Goal: Task Accomplishment & Management: Use online tool/utility

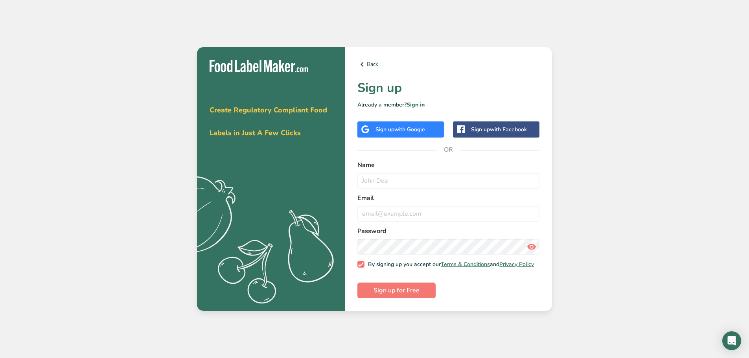
click at [425, 130] on span "with Google" at bounding box center [410, 129] width 31 height 7
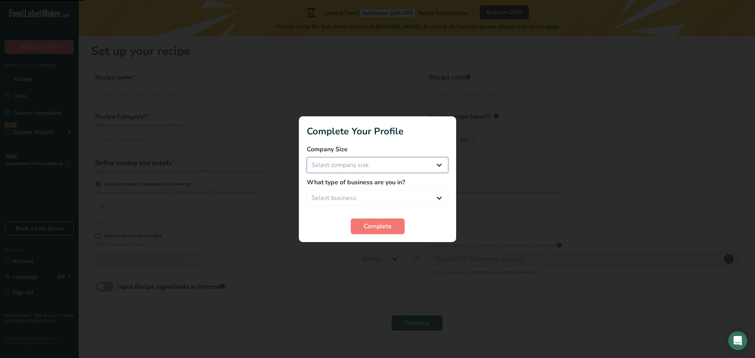
click at [357, 161] on select "Select company size Fewer than 10 Employees 10 to 50 Employees 51 to 500 Employ…" at bounding box center [378, 165] width 142 height 16
select select "1"
click at [307, 157] on select "Select company size Fewer than 10 Employees 10 to 50 Employees 51 to 500 Employ…" at bounding box center [378, 165] width 142 height 16
click at [366, 192] on select "Select business Packaged Food Manufacturer Restaurant & Cafe Bakery Meal Plans …" at bounding box center [378, 198] width 142 height 16
select select "1"
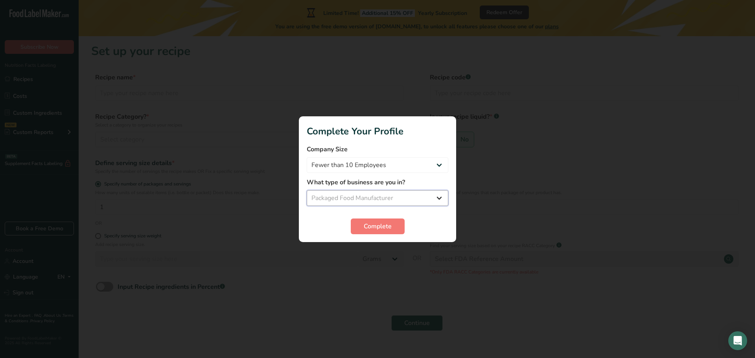
click at [307, 190] on select "Select business Packaged Food Manufacturer Restaurant & Cafe Bakery Meal Plans …" at bounding box center [378, 198] width 142 height 16
click at [366, 224] on span "Complete" at bounding box center [378, 226] width 28 height 9
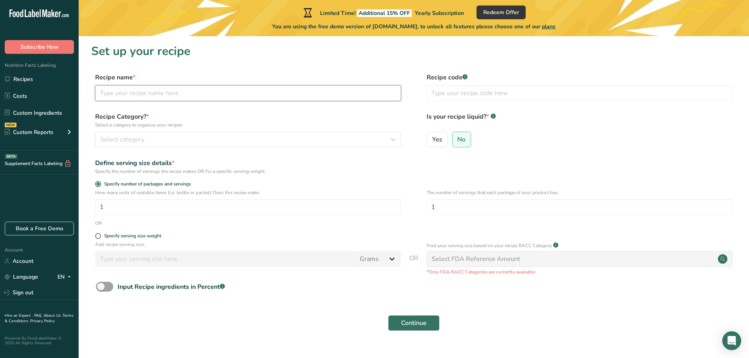
click at [154, 94] on input "text" at bounding box center [248, 93] width 306 height 16
type input "Mirepoix"
click at [371, 142] on div "Select category" at bounding box center [245, 139] width 291 height 9
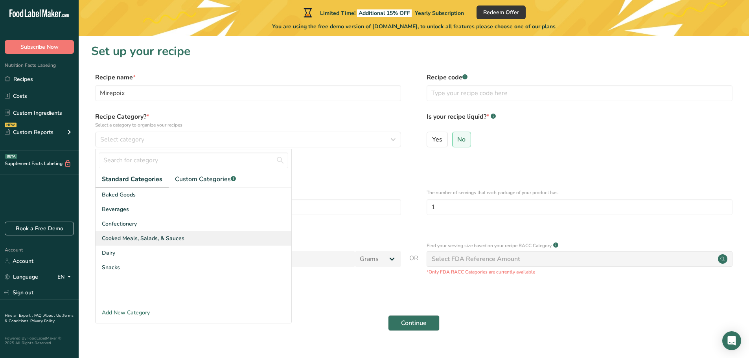
click at [138, 236] on span "Cooked Meals, Salads, & Sauces" at bounding box center [143, 238] width 83 height 8
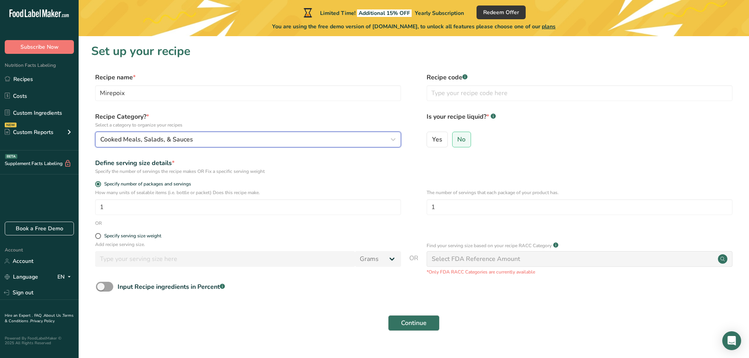
click at [204, 139] on div "Cooked Meals, Salads, & Sauces" at bounding box center [245, 139] width 291 height 9
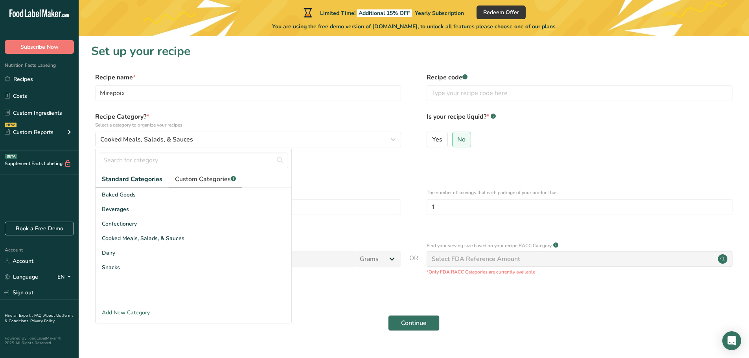
click at [197, 185] on link "Custom Categories .a-a{fill:#347362;}.b-a{fill:#fff;}" at bounding box center [206, 180] width 74 height 16
click at [131, 175] on span "Standard Categories" at bounding box center [132, 179] width 60 height 9
click at [133, 310] on div "Add New Category" at bounding box center [194, 313] width 196 height 8
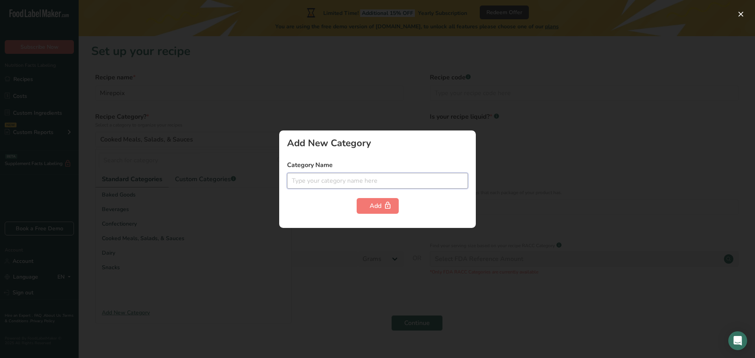
click at [303, 185] on input "text" at bounding box center [377, 181] width 181 height 16
type input "Fresh Veg Mix"
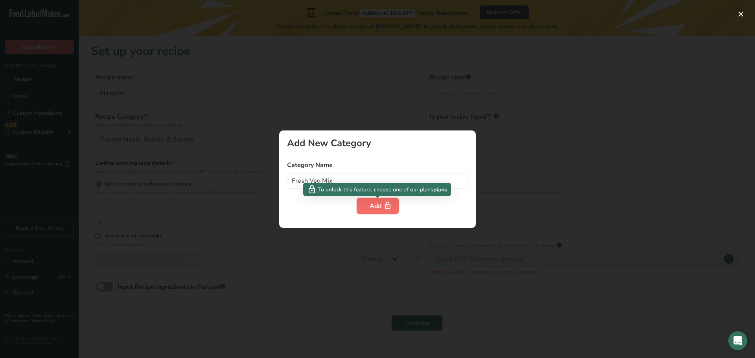
click at [378, 207] on div "Add" at bounding box center [378, 205] width 16 height 9
click at [376, 207] on div "Add" at bounding box center [378, 205] width 16 height 9
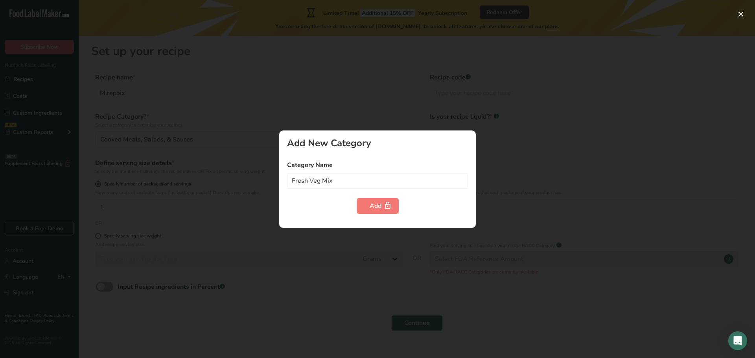
click at [202, 207] on div at bounding box center [377, 179] width 755 height 358
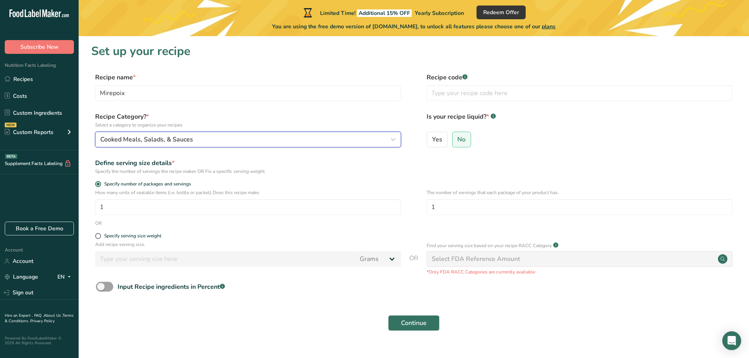
click at [143, 135] on span "Cooked Meals, Salads, & Sauces" at bounding box center [146, 139] width 93 height 9
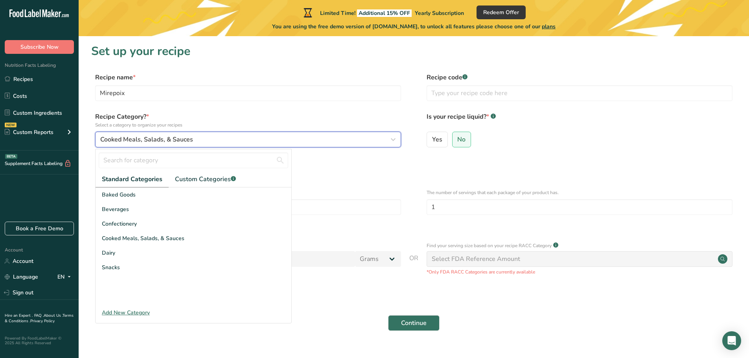
click at [143, 136] on span "Cooked Meals, Salads, & Sauces" at bounding box center [146, 139] width 93 height 9
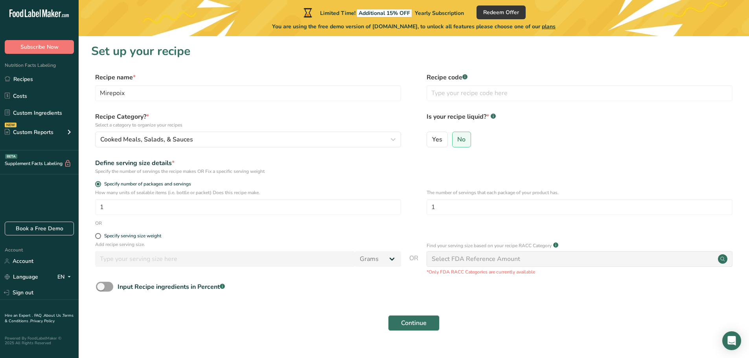
click at [384, 157] on form "Recipe name * Mirepoix Recipe code .a-a{fill:#347362;}.b-a{fill:#fff;} Recipe C…" at bounding box center [414, 204] width 646 height 263
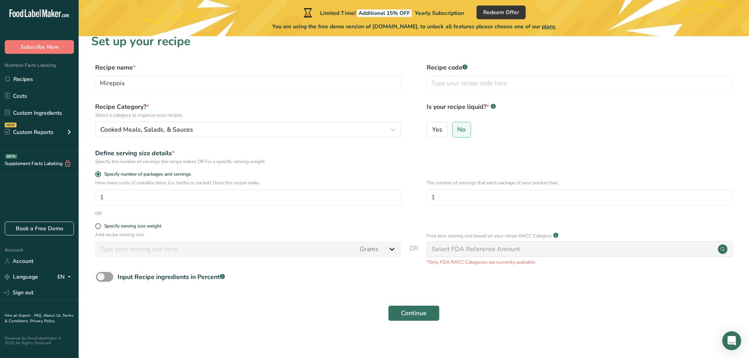
scroll to position [15, 0]
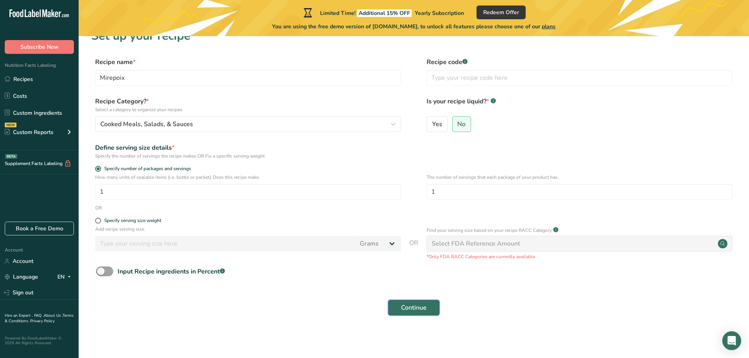
click at [397, 306] on button "Continue" at bounding box center [414, 308] width 52 height 16
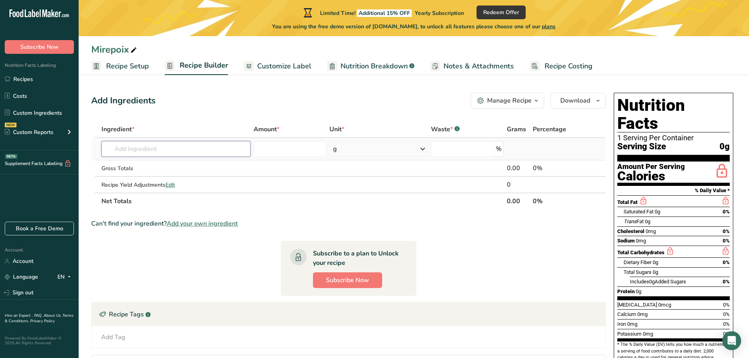
click at [177, 146] on input "text" at bounding box center [175, 149] width 149 height 16
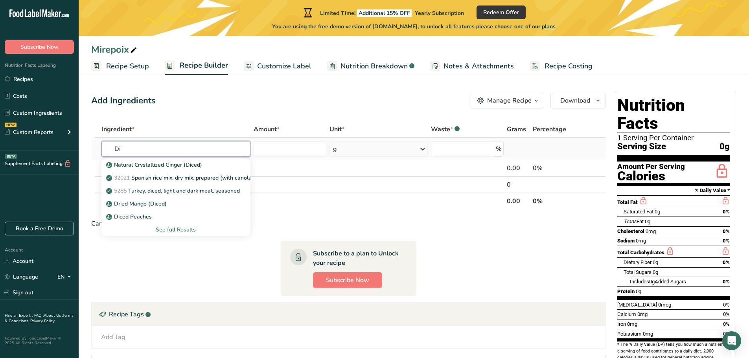
type input "D"
type input "celery"
click at [155, 176] on p "11143 Celery, raw" at bounding box center [134, 178] width 52 height 8
type input "Celery, raw"
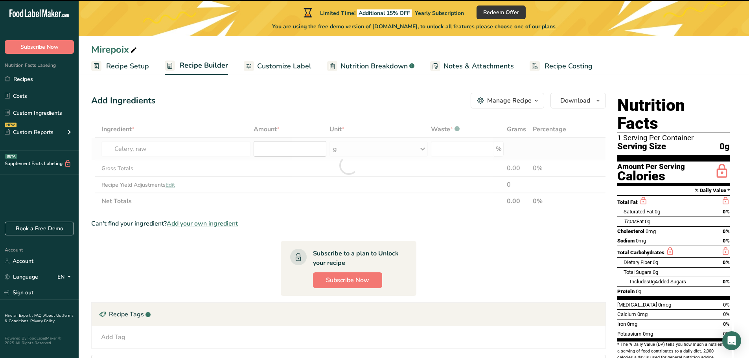
type input "0"
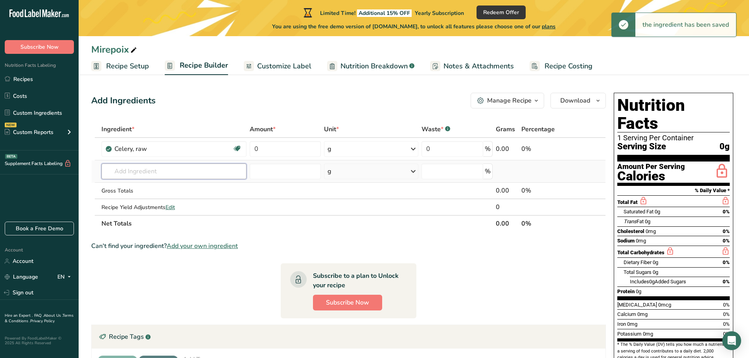
click at [188, 173] on input "text" at bounding box center [174, 172] width 146 height 16
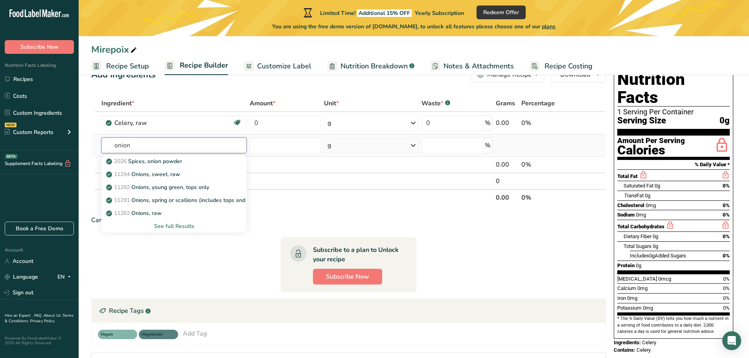
scroll to position [39, 0]
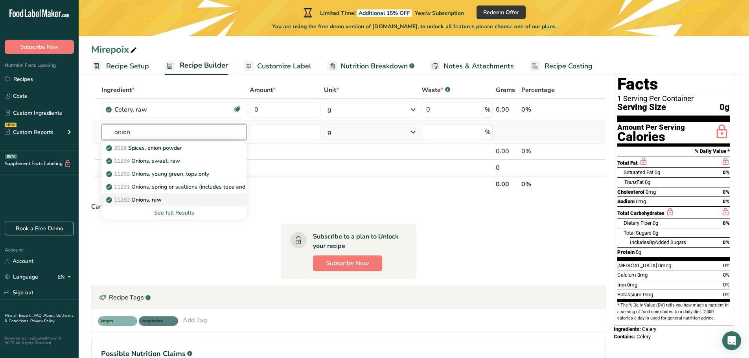
type input "onion"
click at [166, 203] on div "11282 Onions, raw" at bounding box center [168, 200] width 120 height 8
type input "Onions, raw"
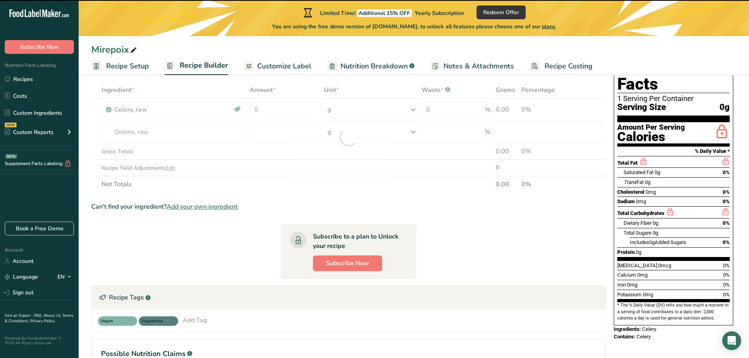
type input "0"
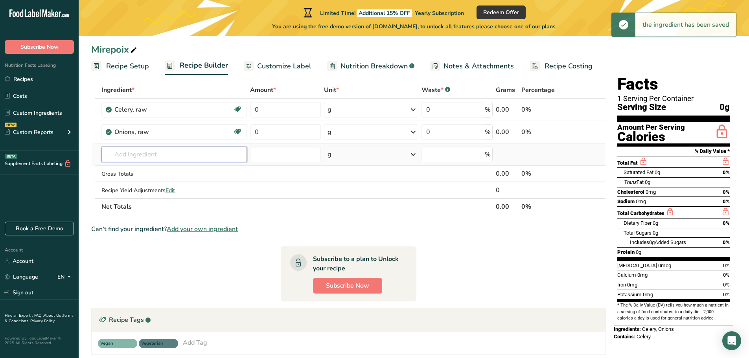
click at [129, 153] on input "text" at bounding box center [174, 155] width 146 height 16
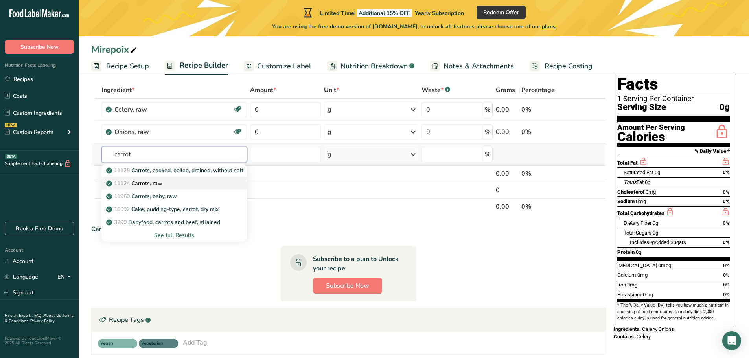
type input "carrot"
click at [164, 179] on link "11124 Carrots, raw" at bounding box center [174, 183] width 146 height 13
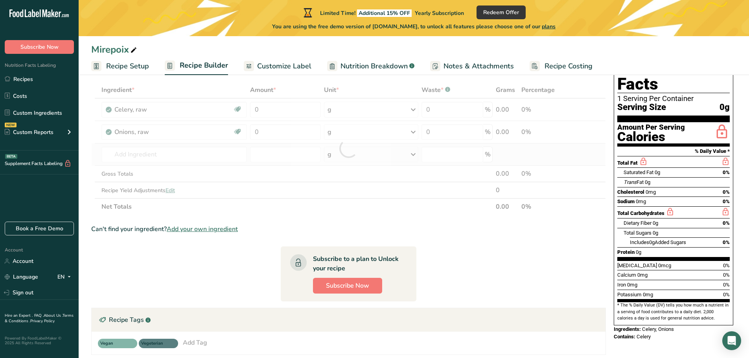
type input "Carrots, raw"
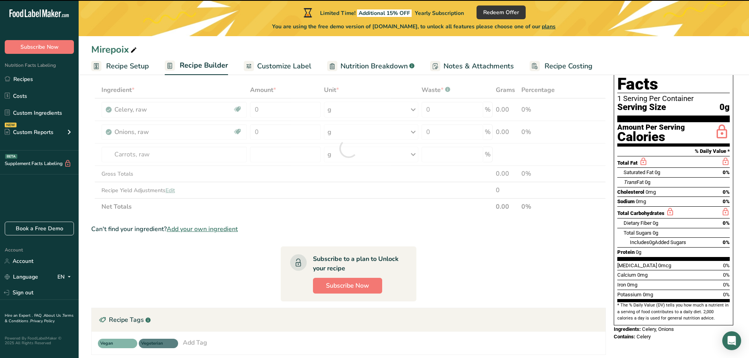
type input "0"
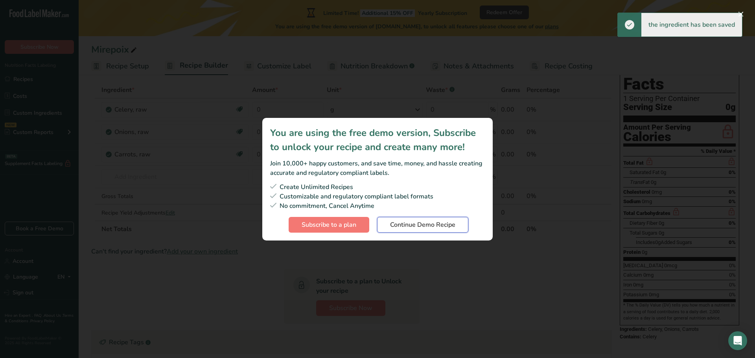
click at [419, 230] on button "Continue Demo Recipe" at bounding box center [422, 225] width 91 height 16
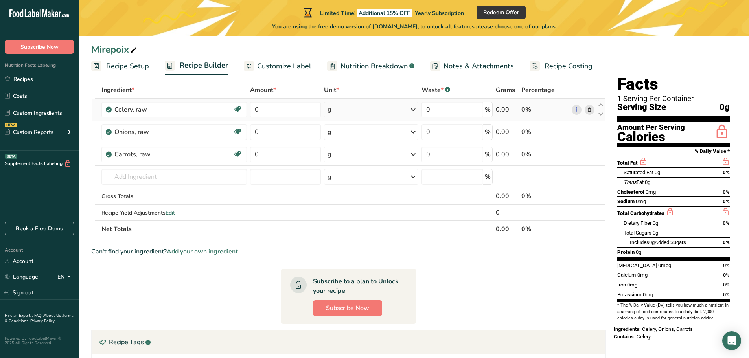
click at [397, 105] on div "g" at bounding box center [371, 110] width 94 height 16
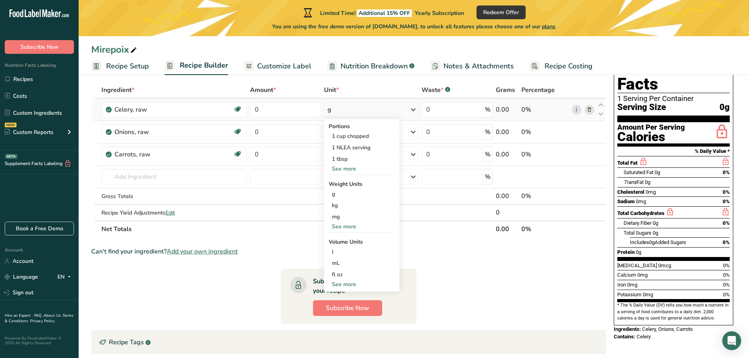
click at [397, 105] on div "g" at bounding box center [371, 110] width 94 height 16
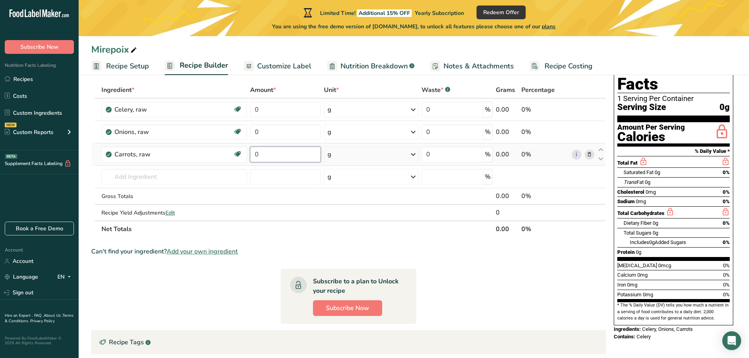
click at [286, 150] on input "0" at bounding box center [285, 155] width 71 height 16
type input "205"
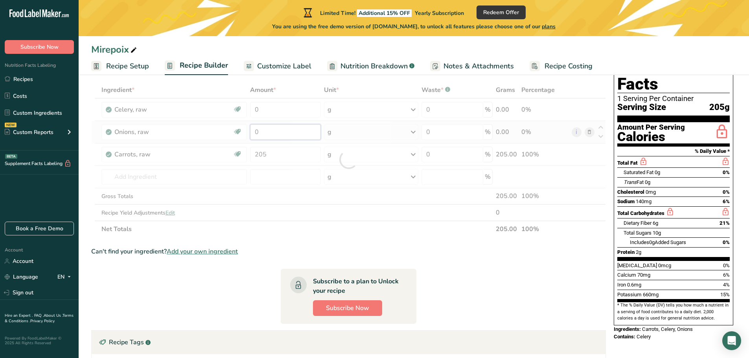
click at [268, 135] on div "Ingredient * Amount * Unit * Waste * .a-a{fill:#347362;}.b-a{fill:#fff;} Grams …" at bounding box center [348, 160] width 515 height 156
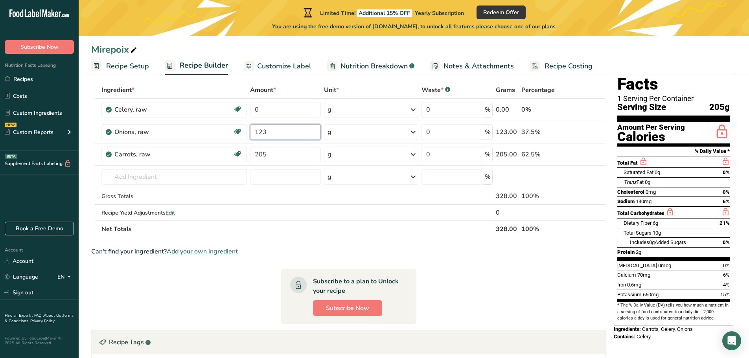
type input "123"
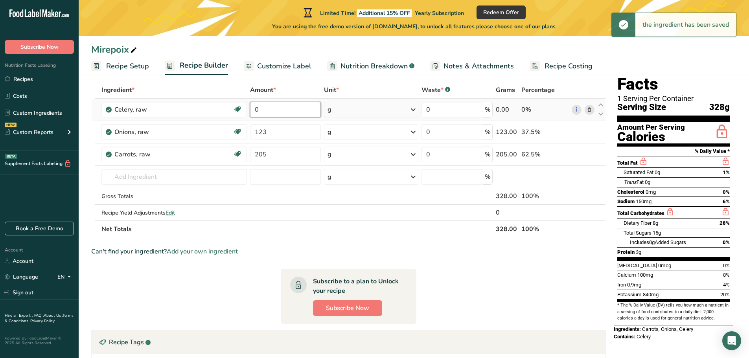
click at [268, 111] on div "Ingredient * Amount * Unit * Waste * .a-a{fill:#347362;}.b-a{fill:#fff;} Grams …" at bounding box center [348, 160] width 515 height 156
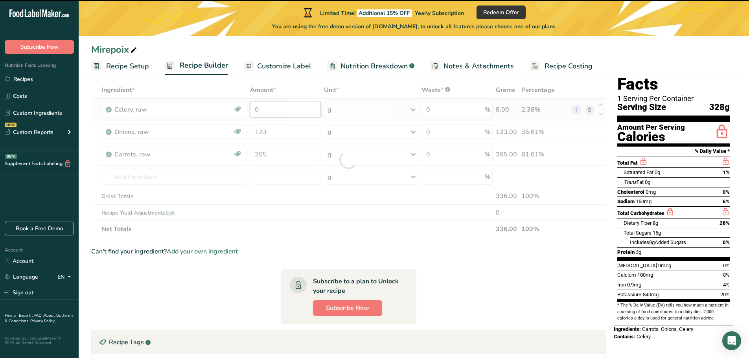
type input "2"
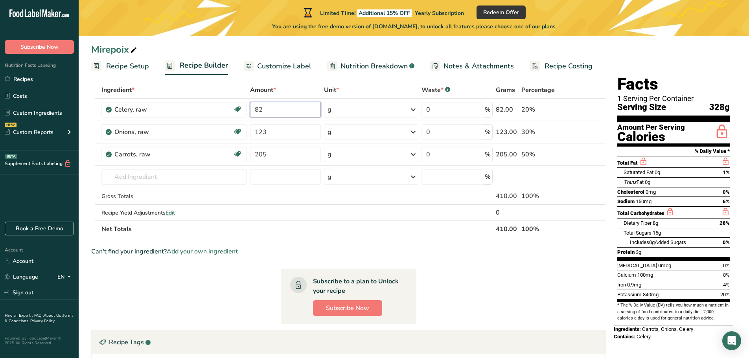
type input "82"
click at [465, 236] on div "Ingredient * Amount * Unit * Waste * .a-a{fill:#347362;}.b-a{fill:#fff;} Grams …" at bounding box center [348, 160] width 515 height 156
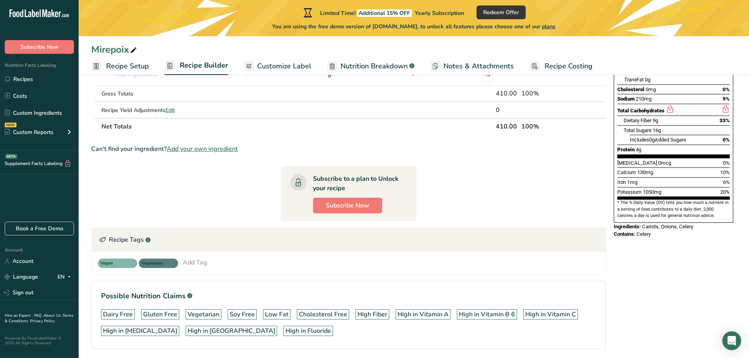
scroll to position [171, 0]
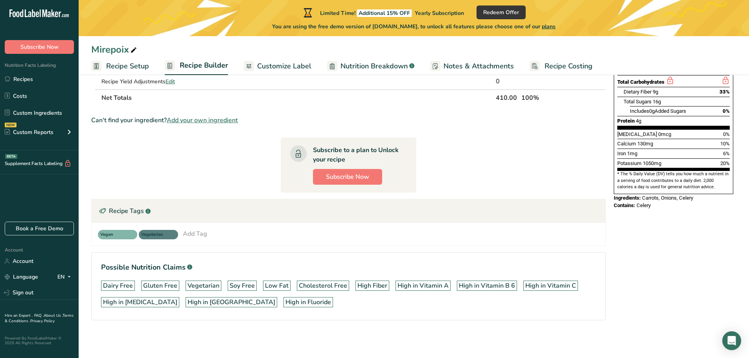
click at [172, 157] on section "Ingredient * Amount * Unit * Waste * .a-a{fill:#347362;}.b-a{fill:#fff;} Grams …" at bounding box center [348, 141] width 515 height 383
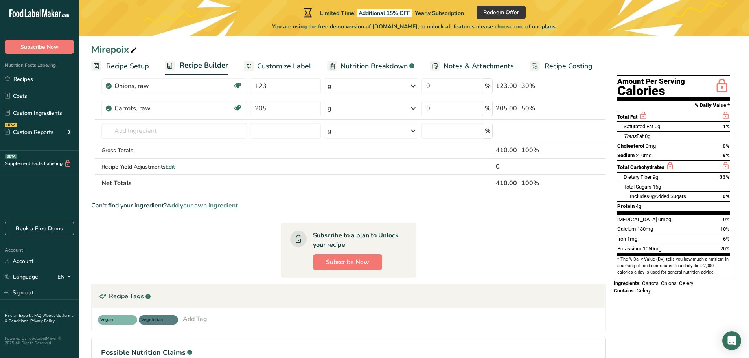
scroll to position [0, 0]
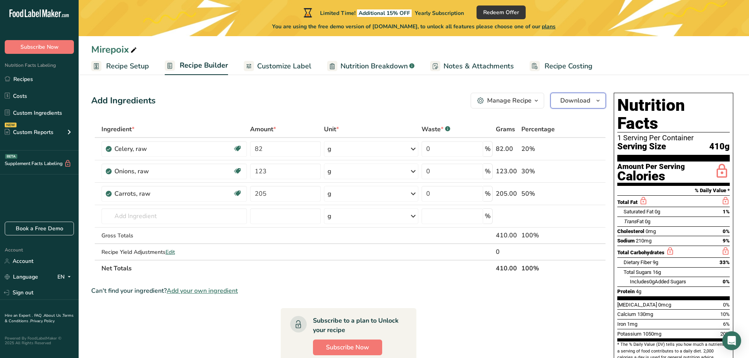
click at [588, 99] on span "Download" at bounding box center [576, 100] width 30 height 9
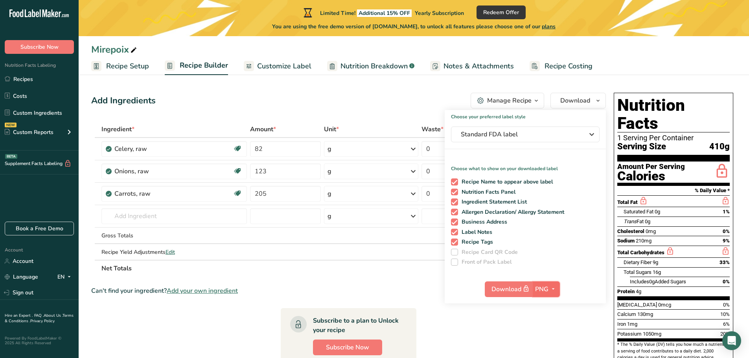
click at [552, 291] on icon "button" at bounding box center [553, 289] width 6 height 10
click at [551, 345] on link "PDF" at bounding box center [547, 344] width 25 height 13
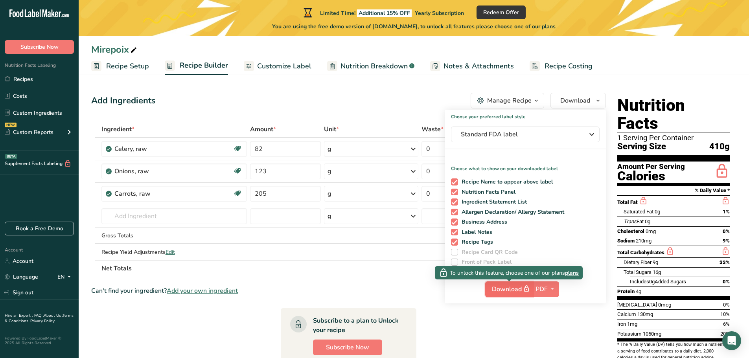
click at [512, 288] on span "Download" at bounding box center [511, 289] width 39 height 10
